Goal: Task Accomplishment & Management: Complete application form

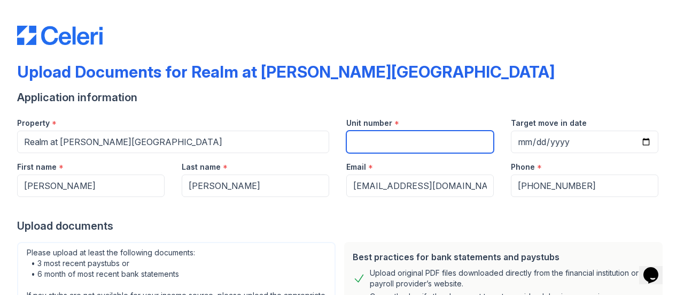
click at [400, 139] on input "Unit number" at bounding box center [420, 141] width 148 height 22
type input "4-103"
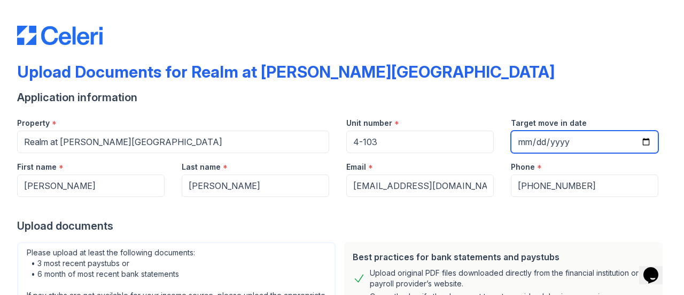
click at [561, 141] on input "Target move in date" at bounding box center [585, 141] width 148 height 22
click at [638, 145] on input "Target move in date" at bounding box center [585, 141] width 148 height 22
type input "[DATE]"
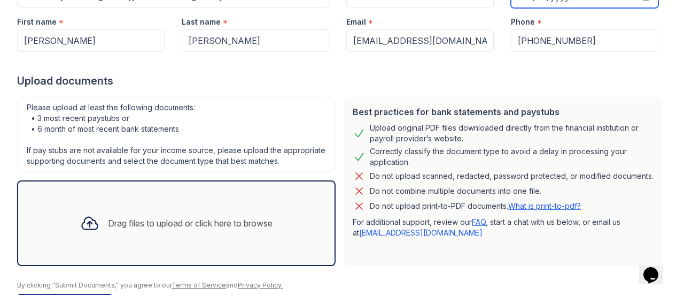
scroll to position [145, 0]
click at [213, 229] on div "Drag files to upload or click here to browse" at bounding box center [190, 222] width 165 height 13
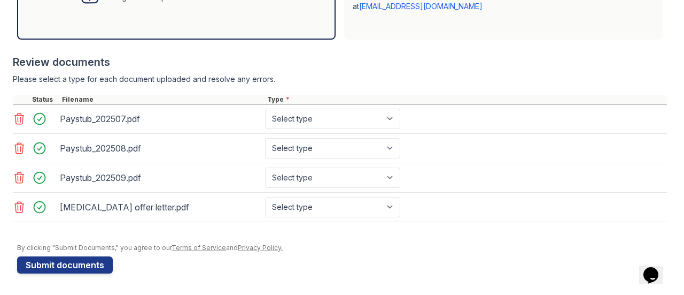
scroll to position [375, 0]
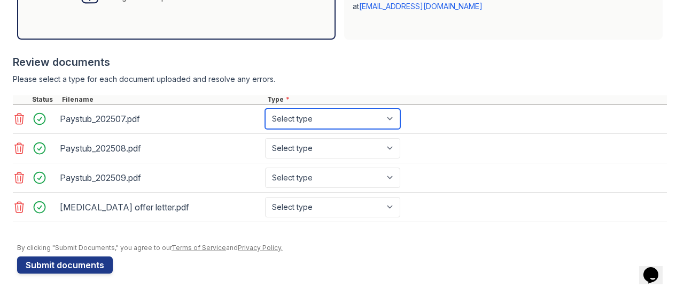
click at [321, 123] on select "Select type Paystub Bank Statement Offer Letter Tax Documents Benefit Award Let…" at bounding box center [332, 119] width 135 height 20
select select "paystub"
click at [265, 114] on select "Select type Paystub Bank Statement Offer Letter Tax Documents Benefit Award Let…" at bounding box center [332, 119] width 135 height 20
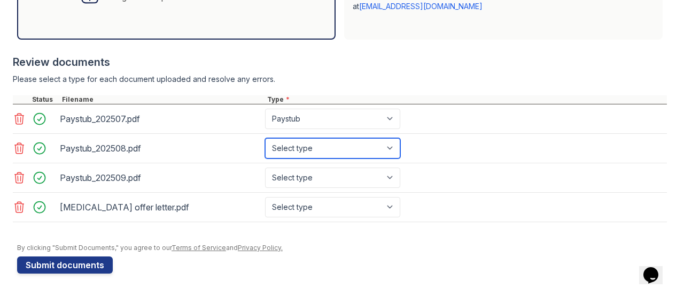
click at [313, 156] on select "Select type Paystub Bank Statement Offer Letter Tax Documents Benefit Award Let…" at bounding box center [332, 148] width 135 height 20
select select "paystub"
click at [265, 143] on select "Select type Paystub Bank Statement Offer Letter Tax Documents Benefit Award Let…" at bounding box center [332, 148] width 135 height 20
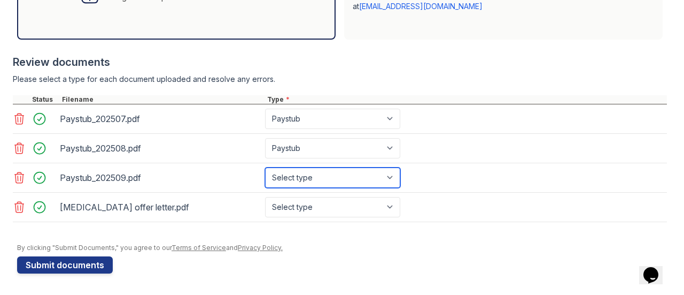
click at [306, 182] on select "Select type Paystub Bank Statement Offer Letter Tax Documents Benefit Award Let…" at bounding box center [332, 177] width 135 height 20
select select "paystub"
click at [265, 172] on select "Select type Paystub Bank Statement Offer Letter Tax Documents Benefit Award Let…" at bounding box center [332, 177] width 135 height 20
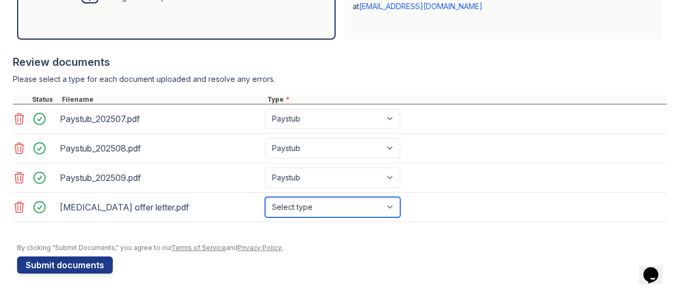
click at [304, 213] on select "Select type Paystub Bank Statement Offer Letter Tax Documents Benefit Award Let…" at bounding box center [332, 207] width 135 height 20
select select "offer_letter"
click at [265, 200] on select "Select type Paystub Bank Statement Offer Letter Tax Documents Benefit Award Let…" at bounding box center [332, 207] width 135 height 20
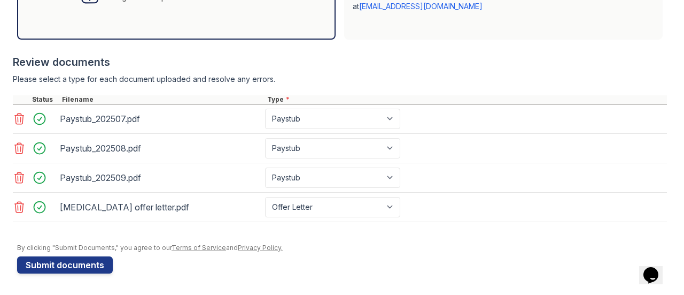
click at [74, 272] on button "Submit documents" at bounding box center [65, 264] width 96 height 17
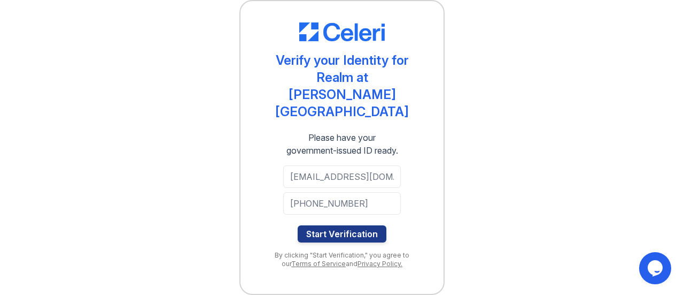
click at [358, 229] on button "Start Verification" at bounding box center [342, 233] width 89 height 17
